Goal: Information Seeking & Learning: Learn about a topic

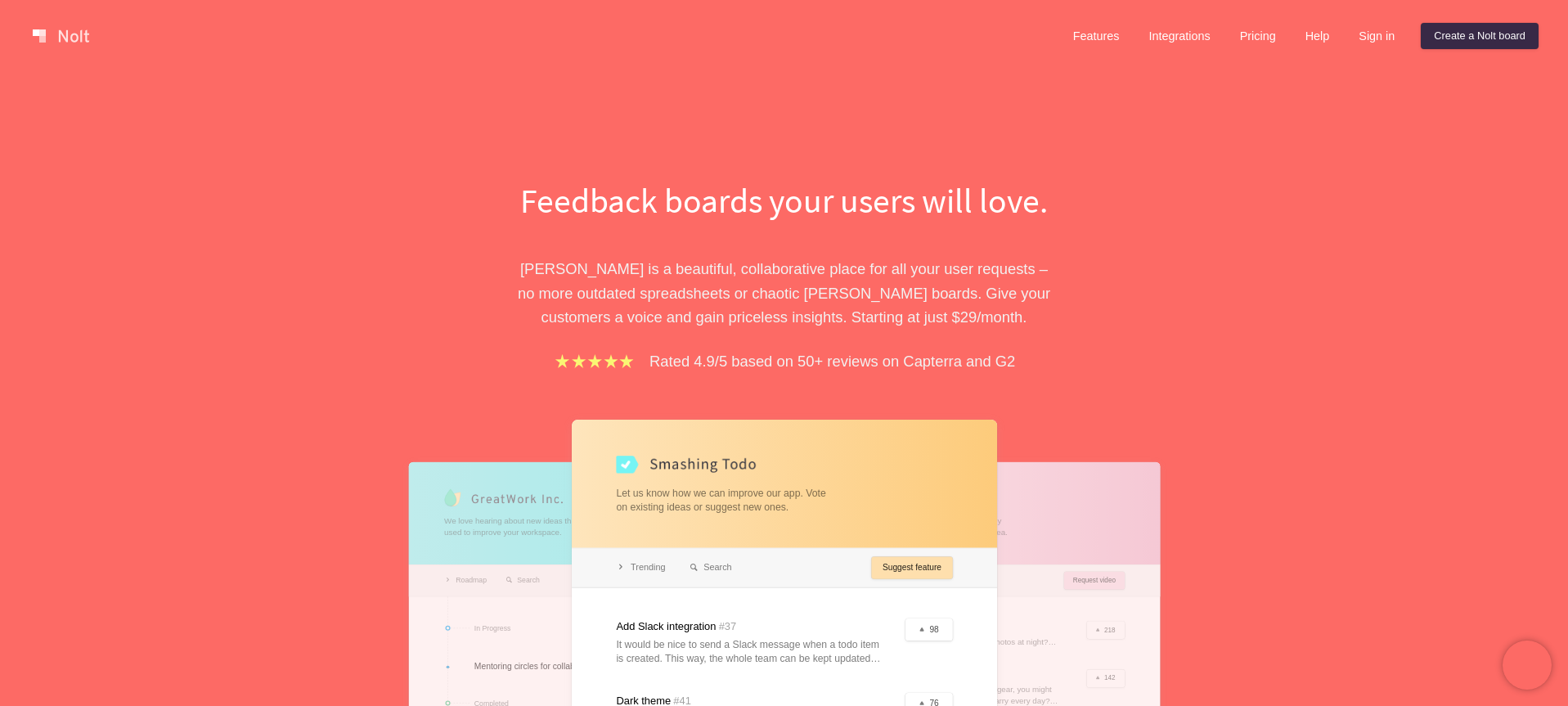
click at [77, 30] on link at bounding box center [61, 36] width 70 height 26
click at [163, 109] on div "Feedback boards your users will love. [PERSON_NAME] is a beautiful, collaborati…" at bounding box center [784, 522] width 1568 height 900
click at [70, 38] on link at bounding box center [61, 36] width 70 height 26
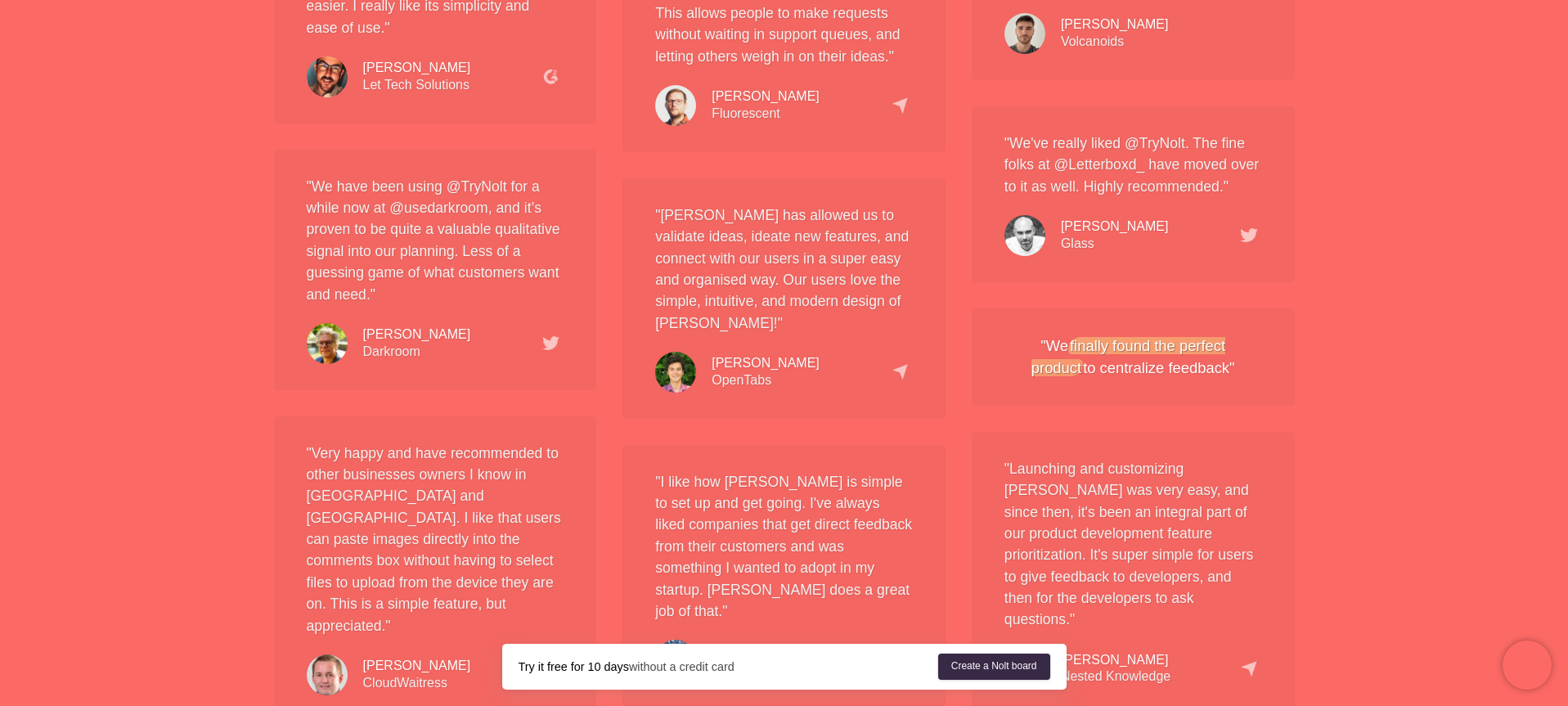
scroll to position [3039, 0]
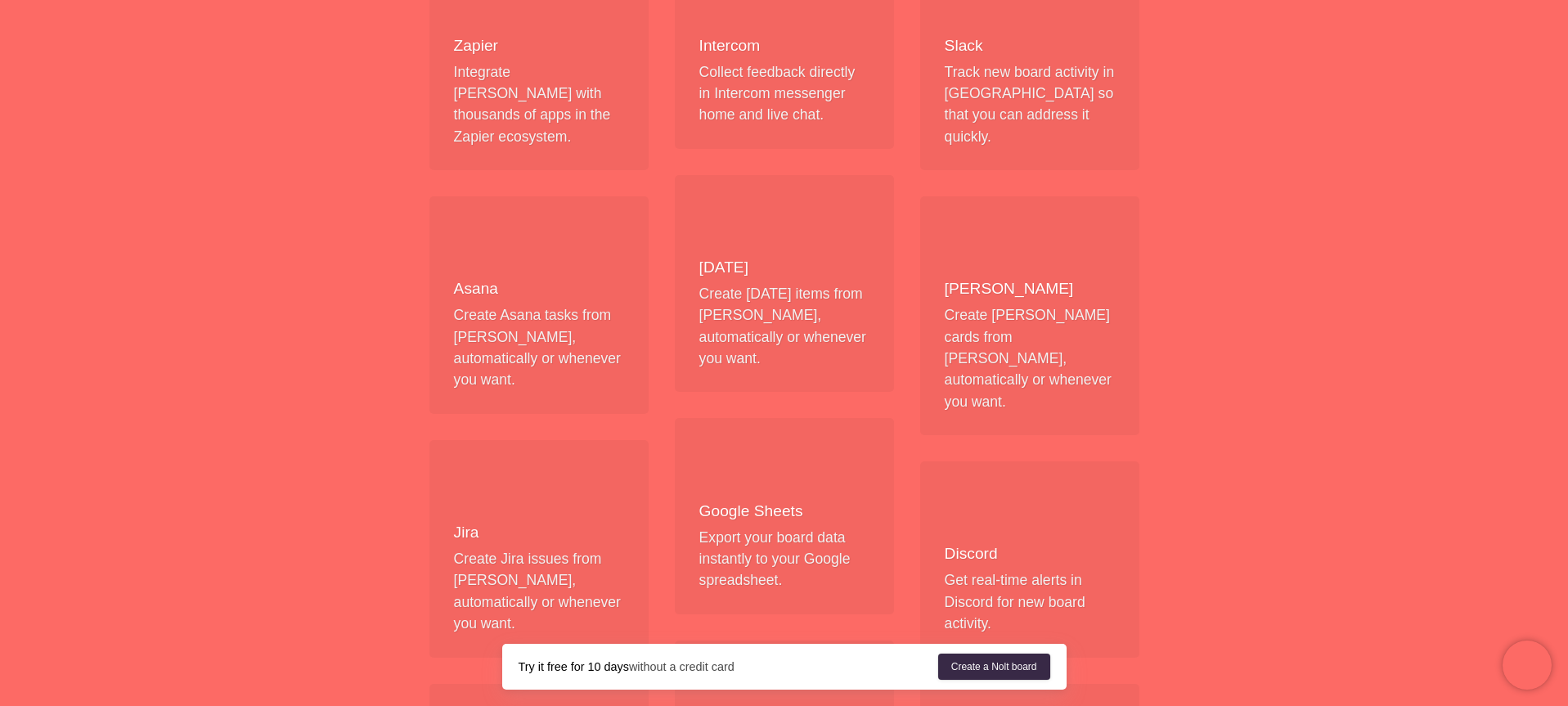
scroll to position [534, 0]
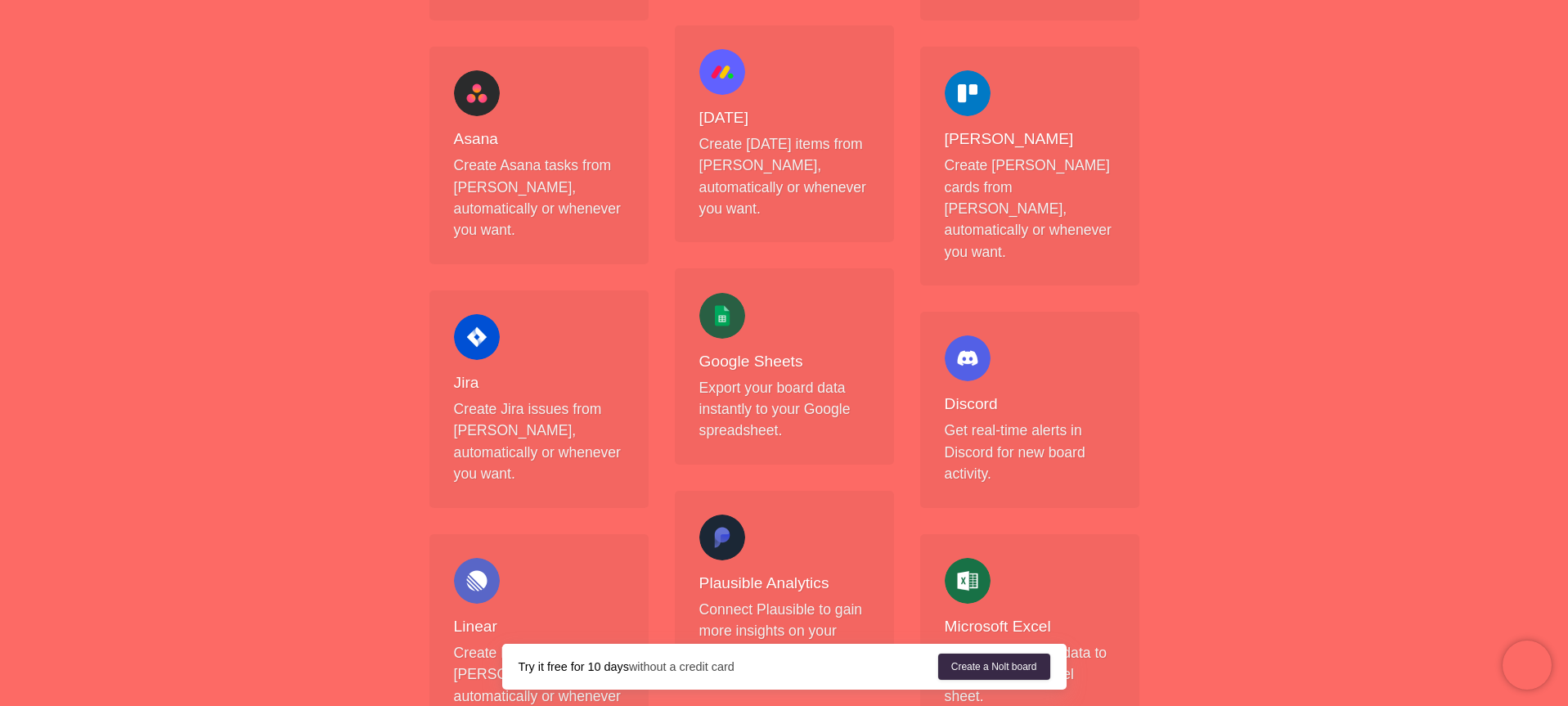
click at [794, 574] on h4 "Plausible Analytics" at bounding box center [784, 584] width 170 height 21
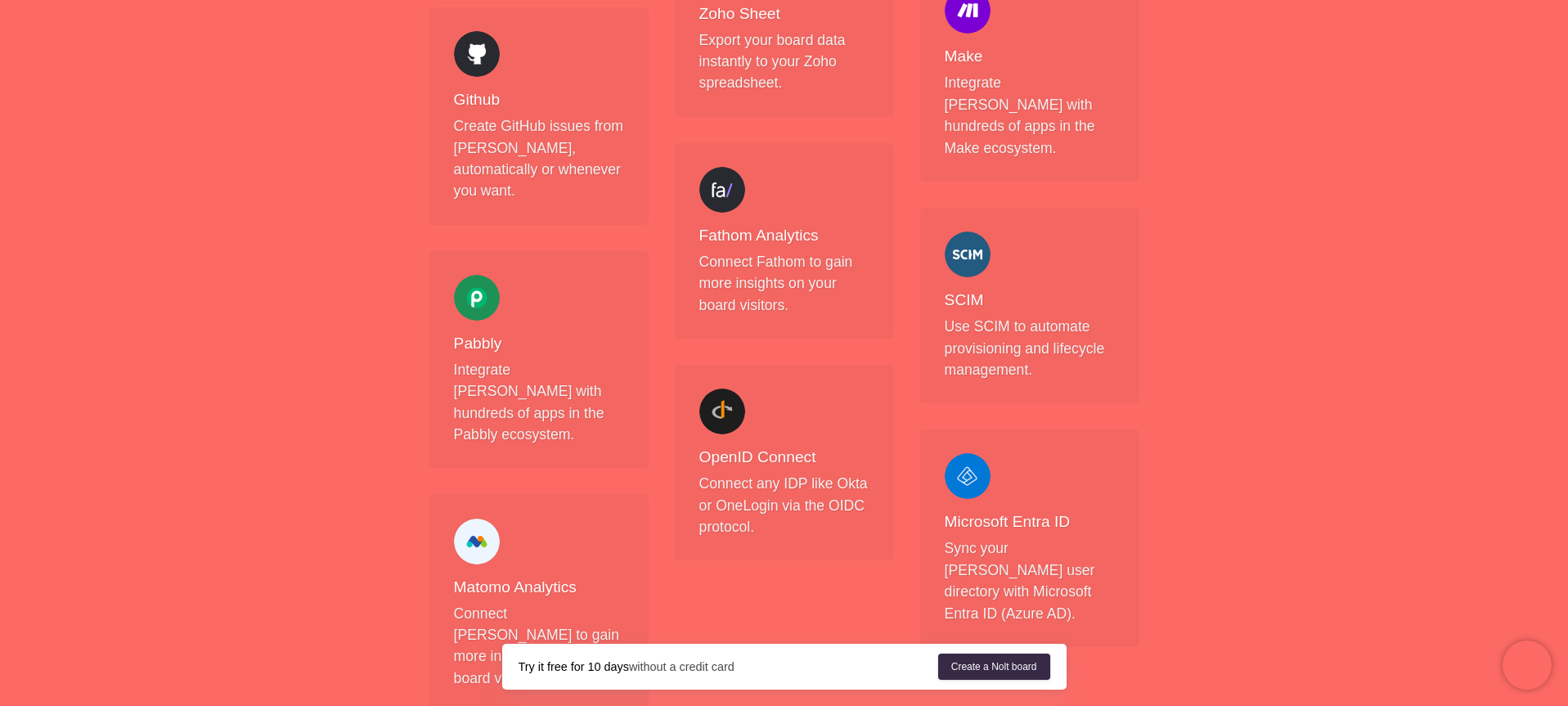
scroll to position [1813, 0]
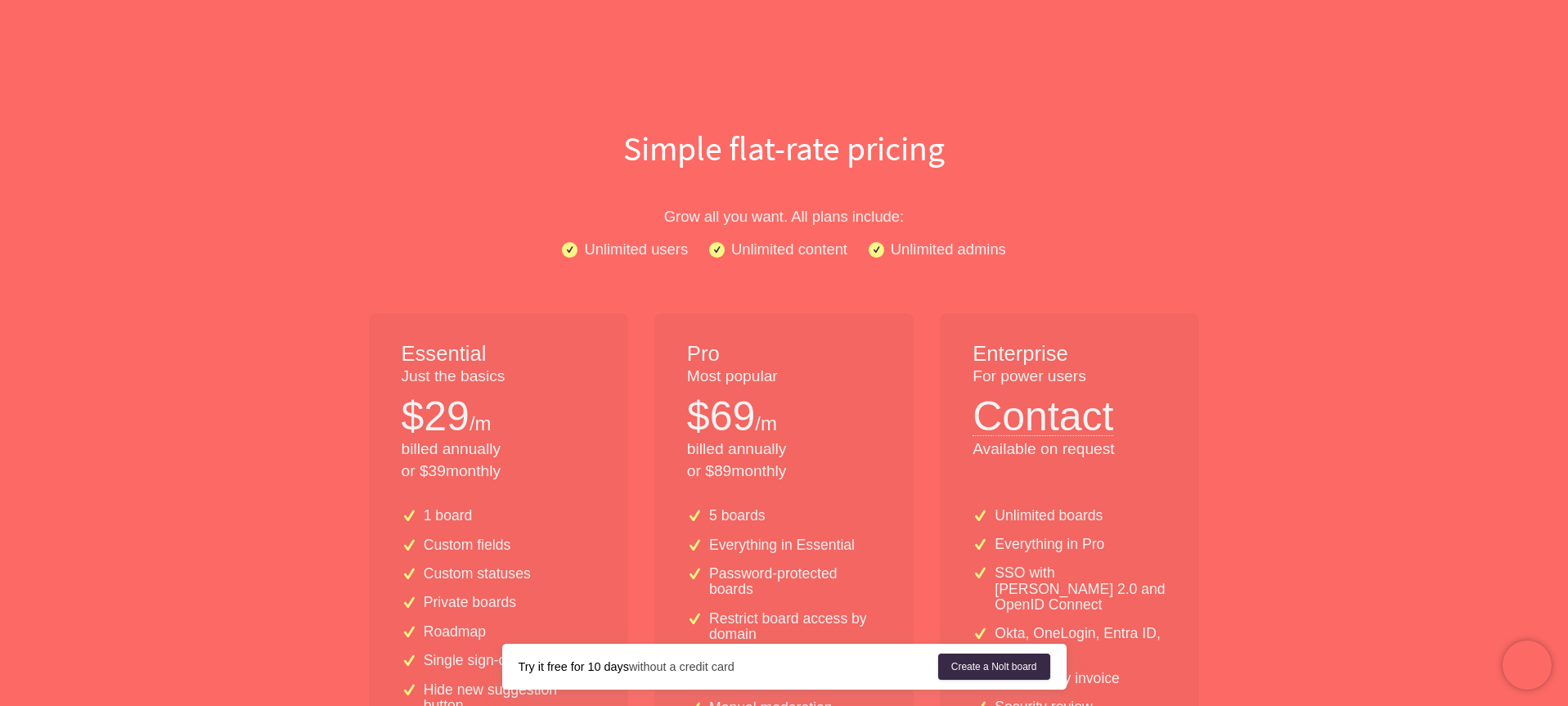
scroll to position [103, 0]
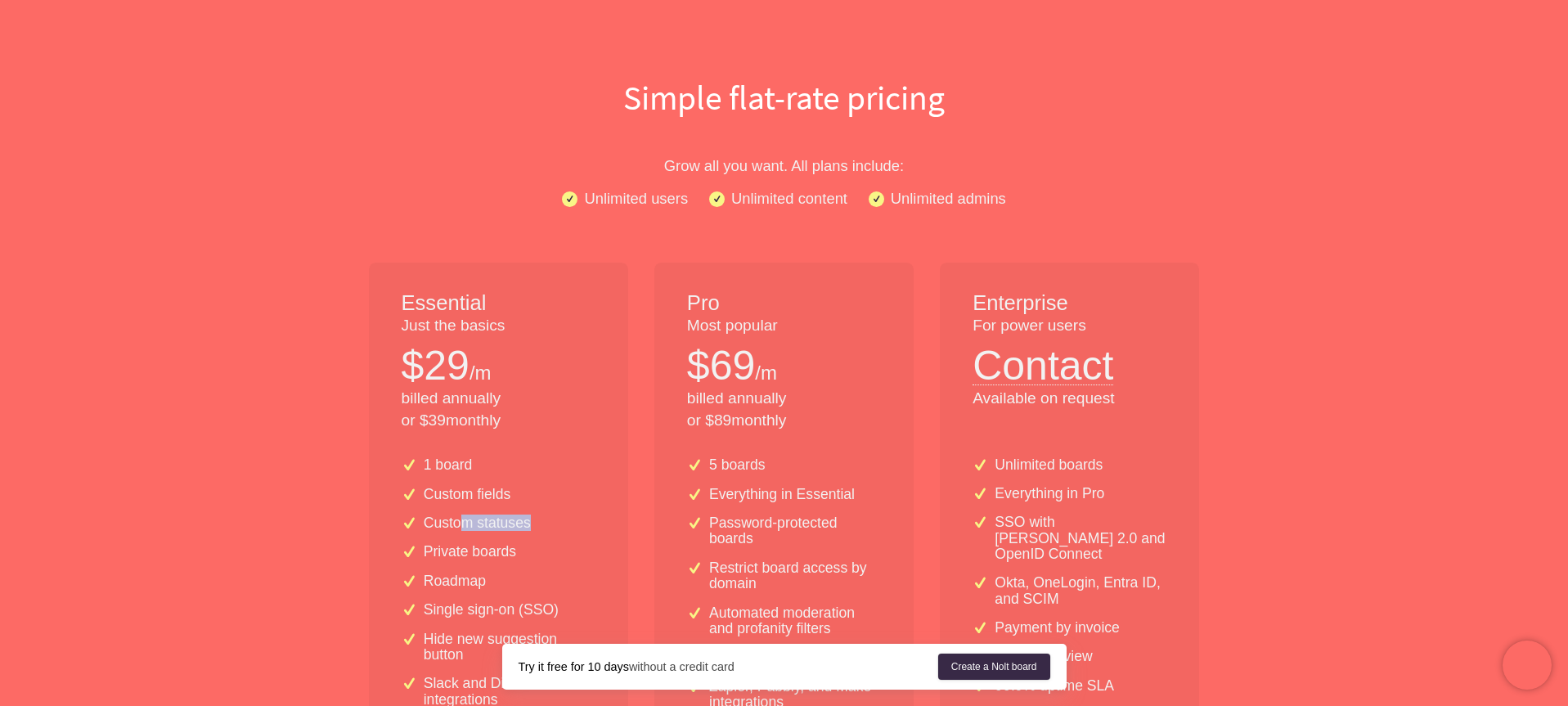
drag, startPoint x: 461, startPoint y: 516, endPoint x: 538, endPoint y: 516, distance: 77.0
click at [538, 516] on div "Custom statuses" at bounding box center [498, 523] width 194 height 16
drag, startPoint x: 426, startPoint y: 545, endPoint x: 510, endPoint y: 550, distance: 84.1
click at [510, 550] on p "Private boards" at bounding box center [470, 551] width 92 height 16
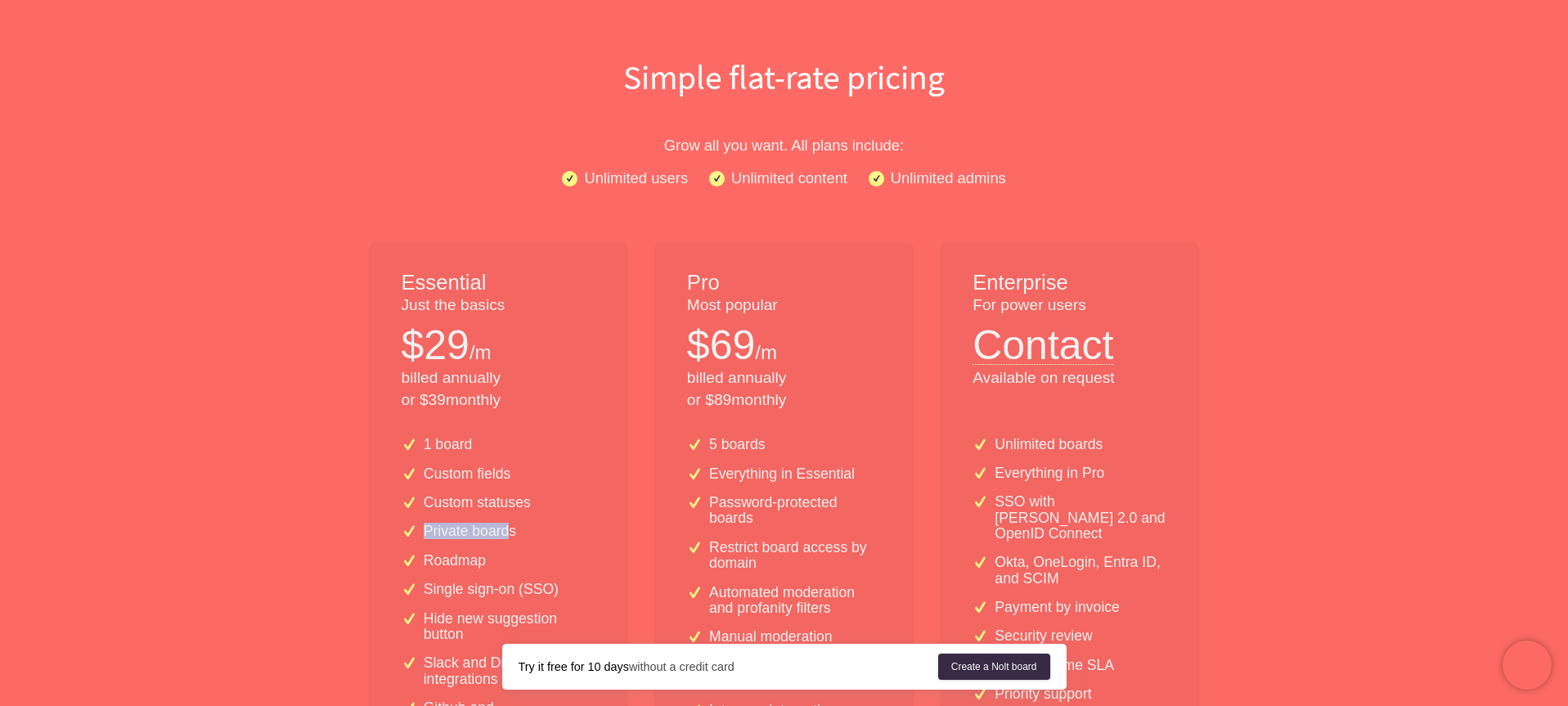
scroll to position [134, 0]
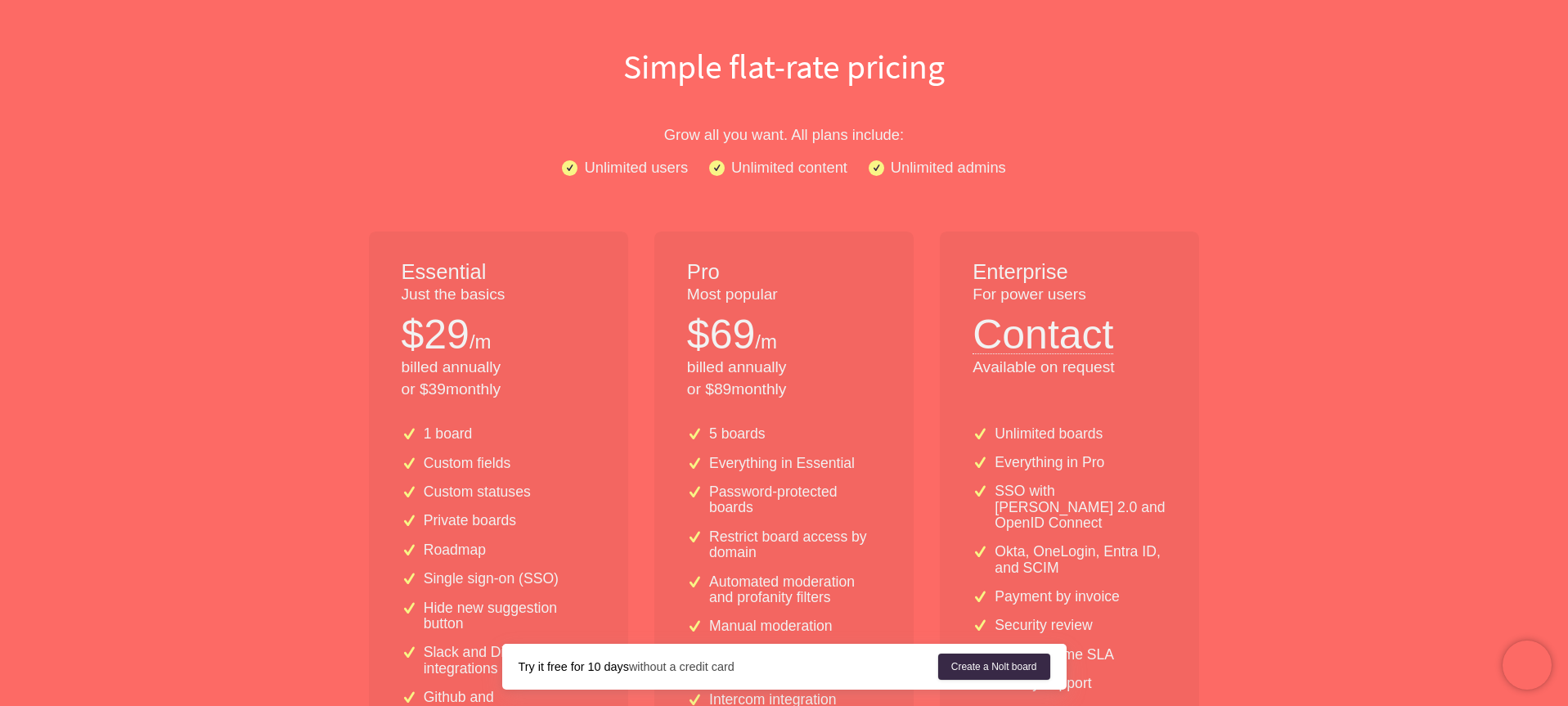
drag, startPoint x: 453, startPoint y: 557, endPoint x: 496, endPoint y: 553, distance: 43.2
click at [496, 553] on div "1 board Custom fields Custom statuses Private boards Roadmap Single sign-on (SS…" at bounding box center [499, 625] width 259 height 424
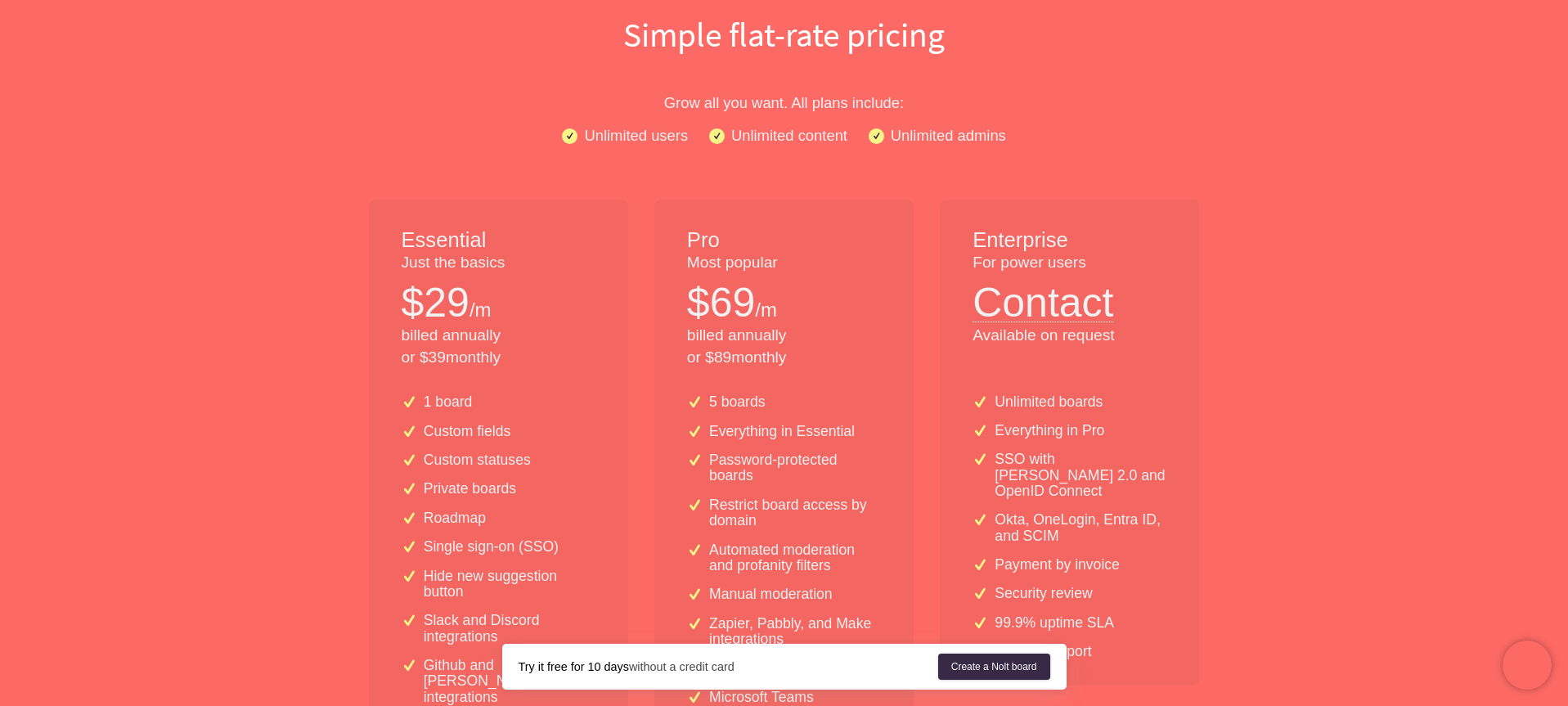
scroll to position [177, 0]
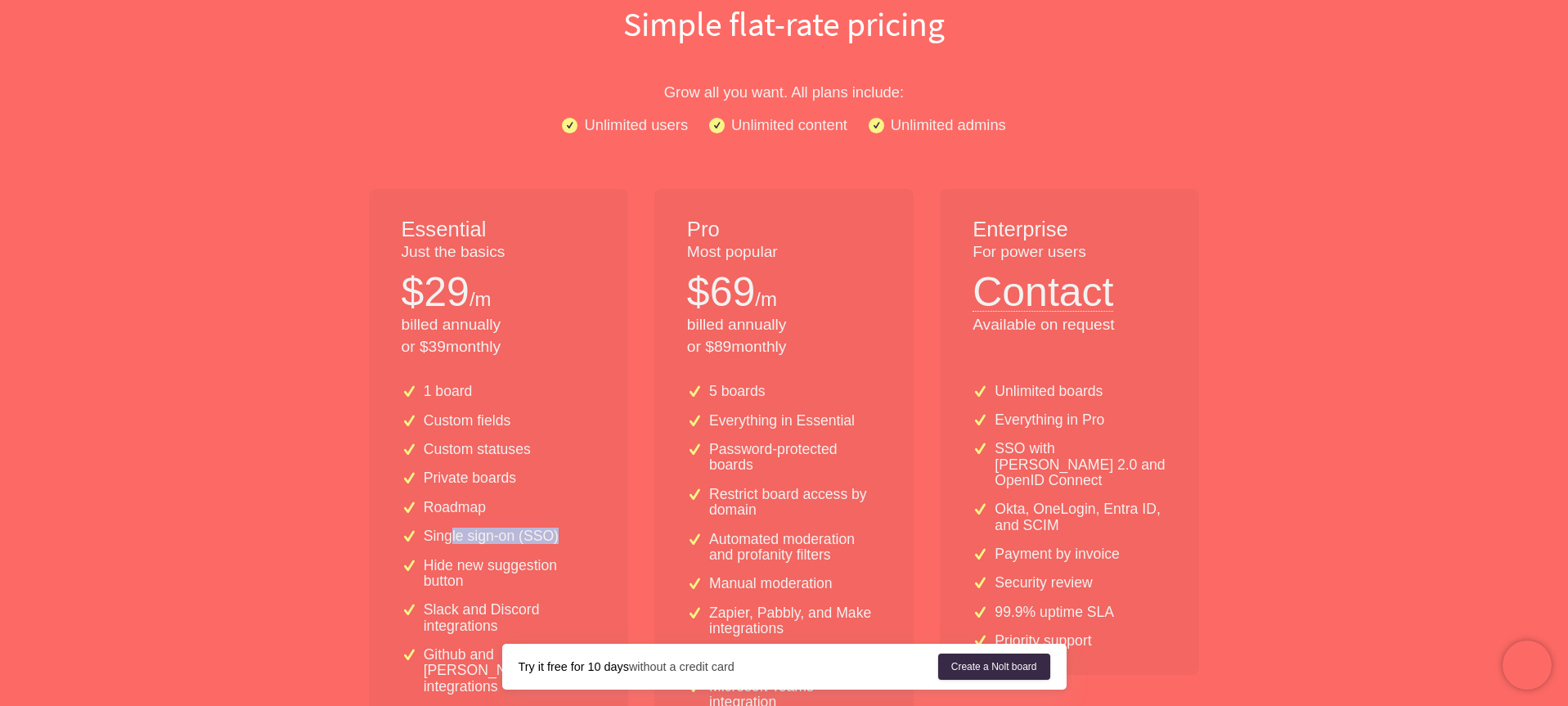
drag, startPoint x: 451, startPoint y: 537, endPoint x: 557, endPoint y: 536, distance: 106.0
click at [557, 536] on p "Single sign-on (SSO)" at bounding box center [491, 536] width 135 height 16
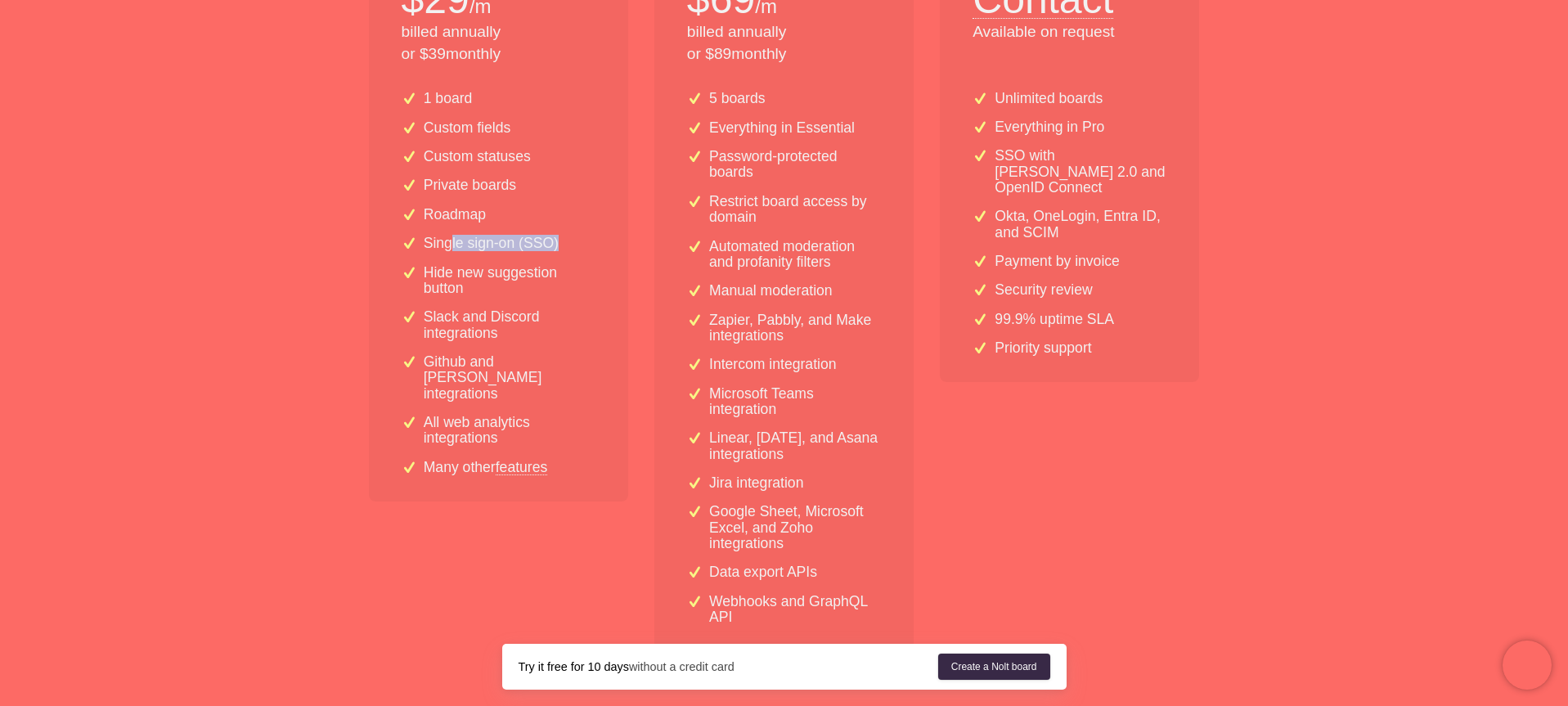
scroll to position [547, 0]
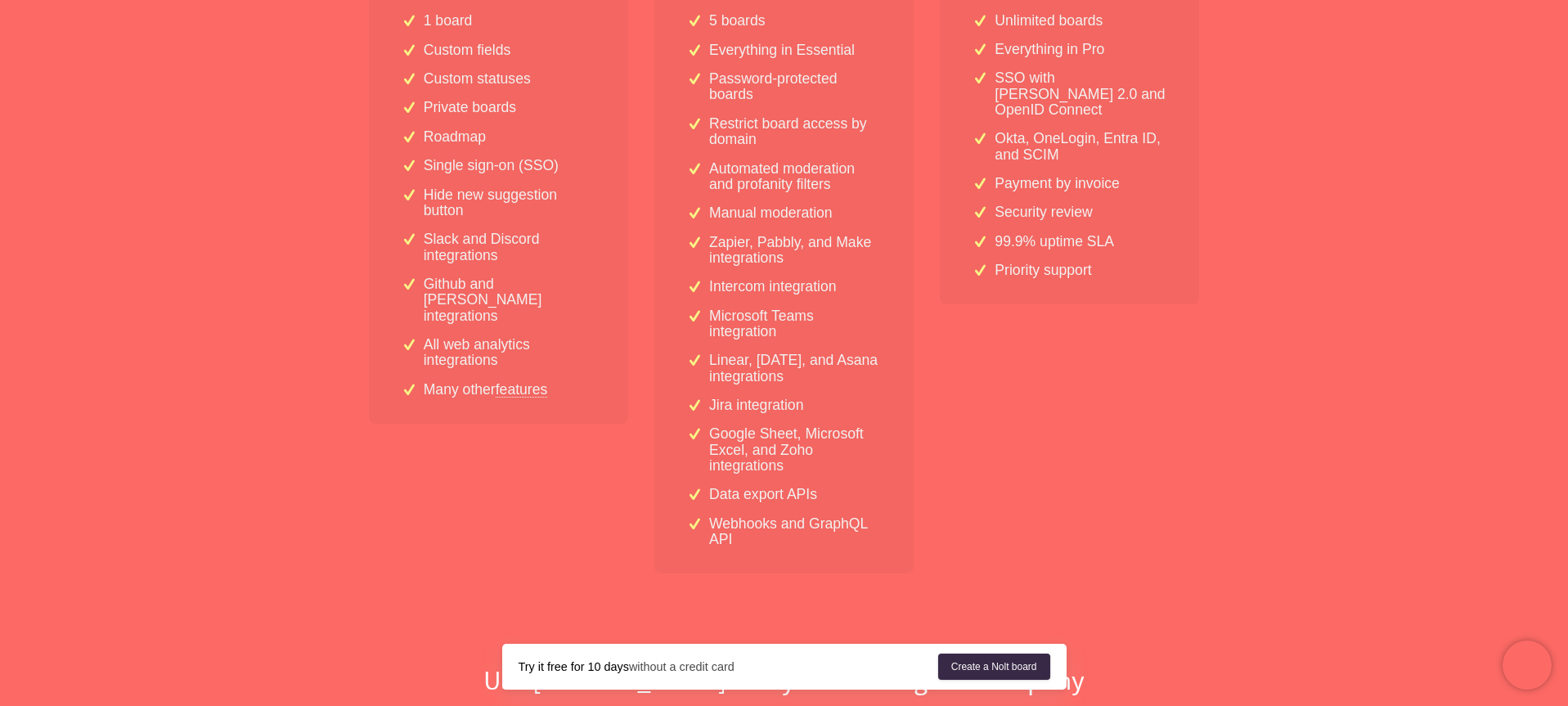
click at [567, 556] on div "Essential Just the basics $ 29 /m billed annually or $ 39 monthly 1 board Custo…" at bounding box center [499, 196] width 259 height 755
click at [535, 382] on link "features" at bounding box center [521, 389] width 52 height 15
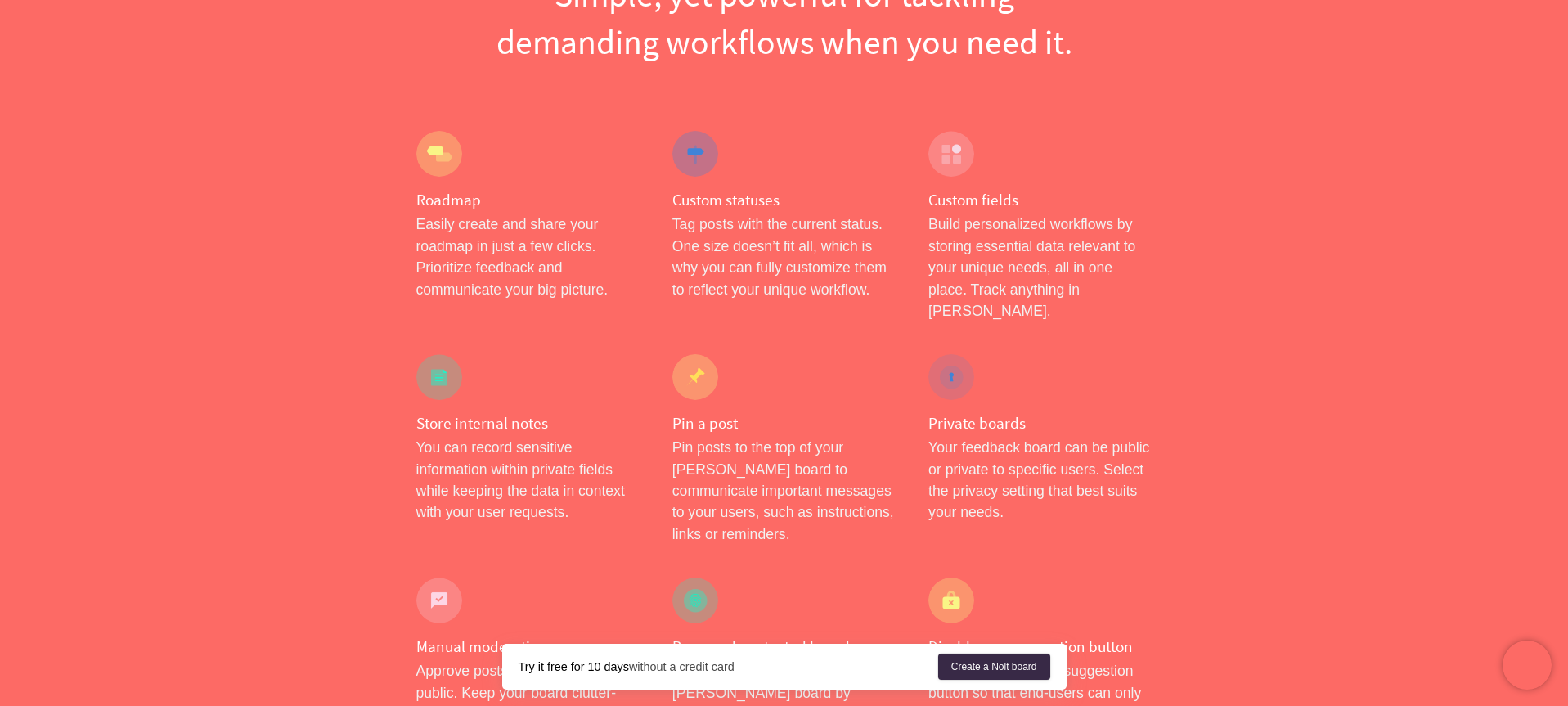
scroll to position [278, 0]
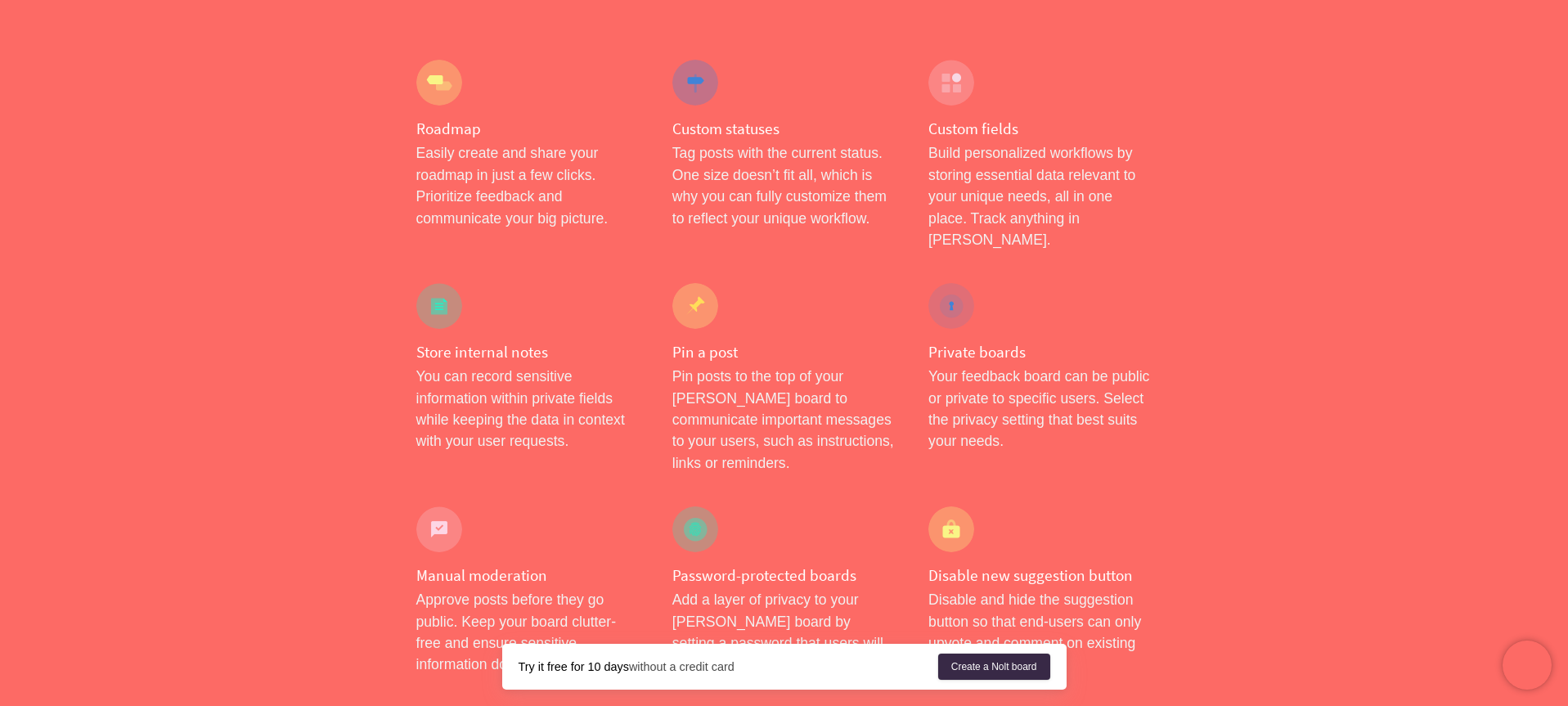
drag, startPoint x: 536, startPoint y: 665, endPoint x: 629, endPoint y: 678, distance: 93.9
click at [629, 678] on div "Try it free for 10 days without a credit card Create a [PERSON_NAME] board" at bounding box center [784, 666] width 565 height 46
click at [655, 679] on div "Try it free for 10 days without a credit card Create a [PERSON_NAME] board" at bounding box center [784, 666] width 565 height 46
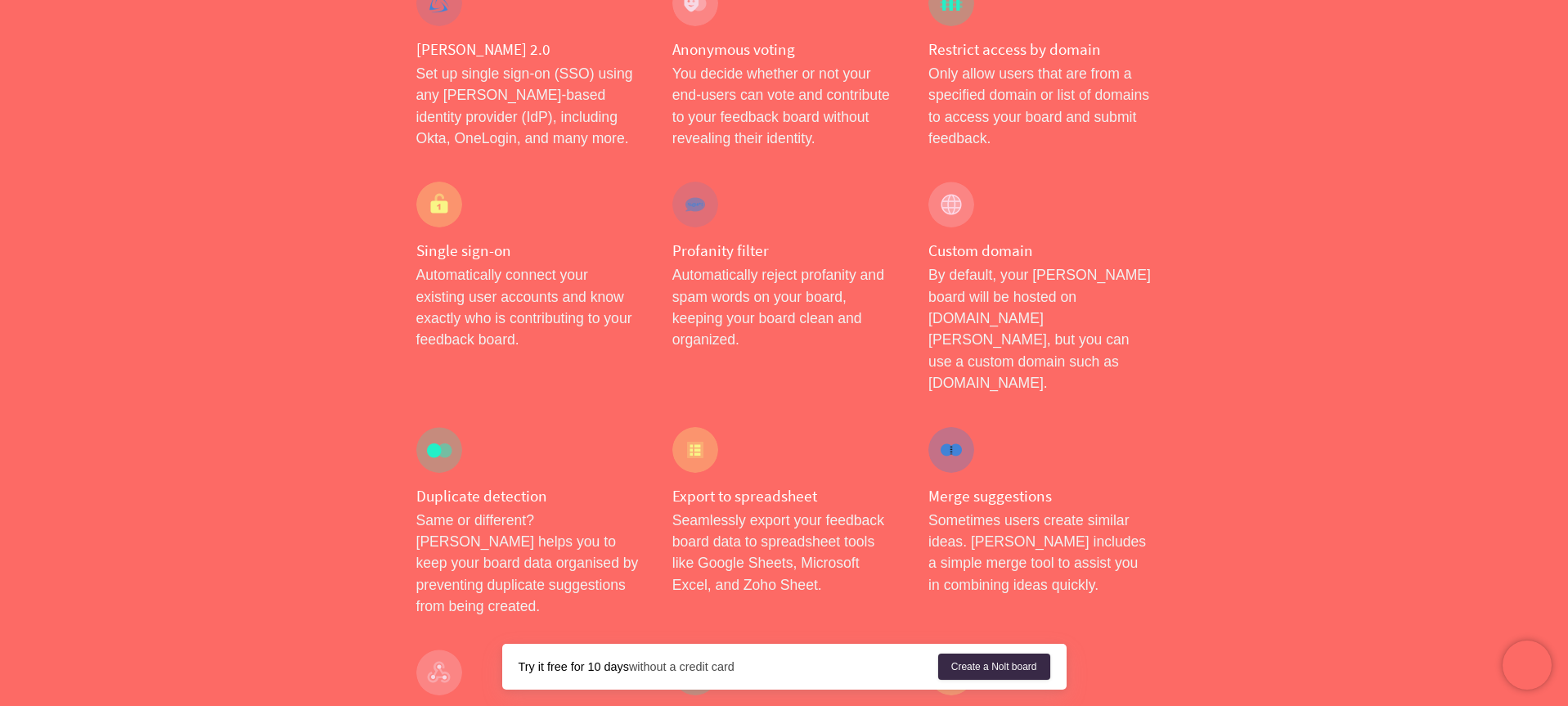
scroll to position [0, 0]
